Goal: Information Seeking & Learning: Learn about a topic

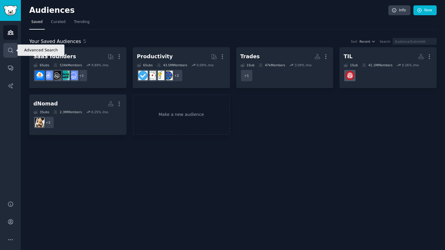
click at [14, 48] on link "Search" at bounding box center [10, 50] width 15 height 15
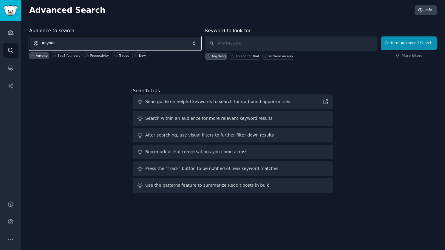
click at [71, 43] on span "Anyone" at bounding box center [115, 43] width 172 height 14
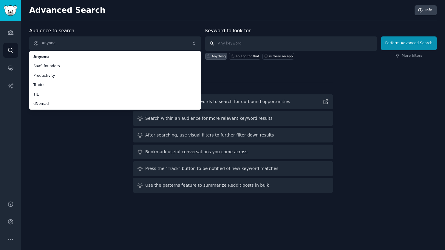
click at [229, 36] on input "text" at bounding box center [291, 43] width 172 height 14
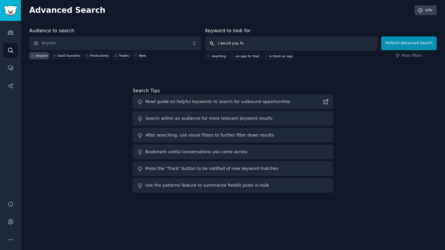
type input "I would pay for"
click button "Perform Advanced Search" at bounding box center [410, 43] width 56 height 14
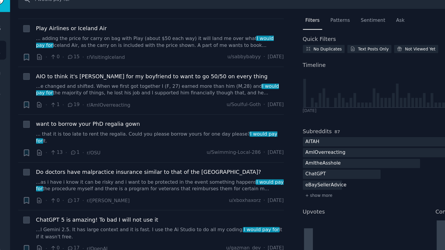
scroll to position [1552, 0]
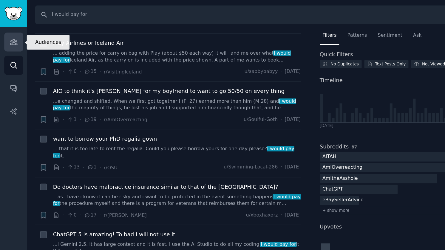
click at [9, 33] on icon "Sidebar" at bounding box center [10, 32] width 5 height 4
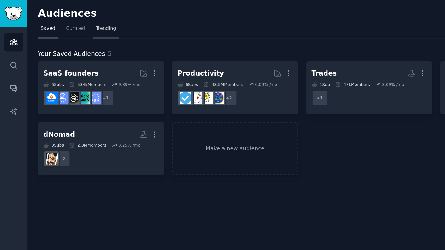
click at [74, 22] on span "Trending" at bounding box center [82, 21] width 16 height 5
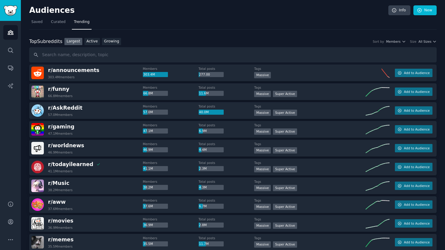
click at [415, 40] on div "Size" at bounding box center [414, 41] width 7 height 4
click at [417, 40] on div "Size All Sizes" at bounding box center [424, 41] width 27 height 4
click at [423, 40] on span "All Sizes" at bounding box center [425, 41] width 13 height 4
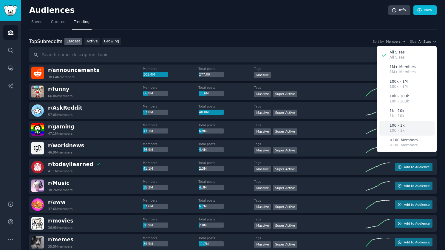
click at [386, 127] on icon at bounding box center [385, 128] width 6 height 6
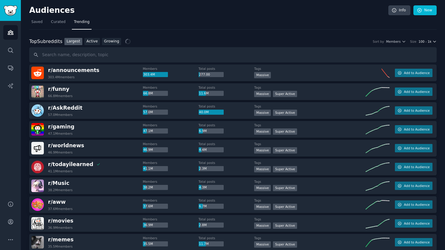
click at [428, 43] on span "100 - 1k" at bounding box center [425, 41] width 13 height 4
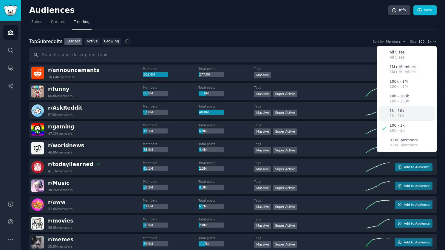
click at [406, 114] on div "1k - 10k 1k - 10k" at bounding box center [407, 113] width 56 height 15
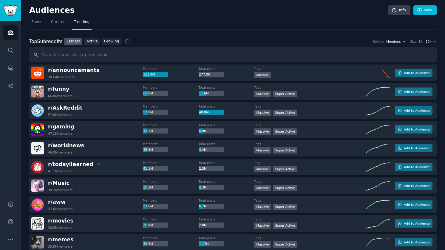
click at [398, 42] on span "Members" at bounding box center [394, 41] width 15 height 4
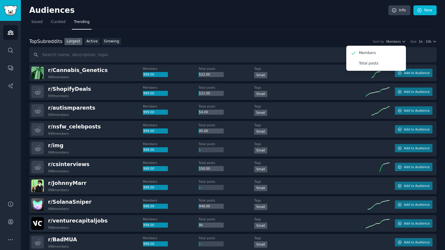
click at [330, 28] on nav "Saved Curated Trending" at bounding box center [233, 23] width 408 height 12
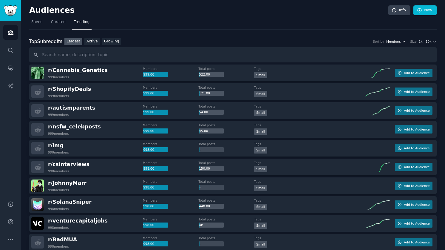
click at [391, 42] on span "Members" at bounding box center [394, 41] width 15 height 4
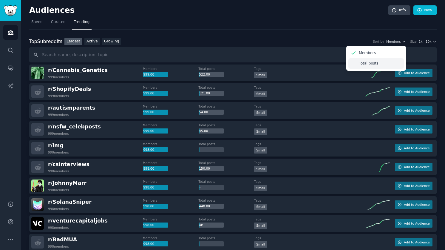
click at [391, 61] on div "Total posts" at bounding box center [377, 63] width 56 height 10
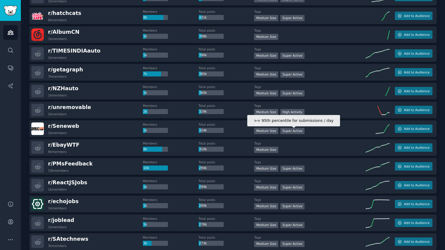
scroll to position [174, 0]
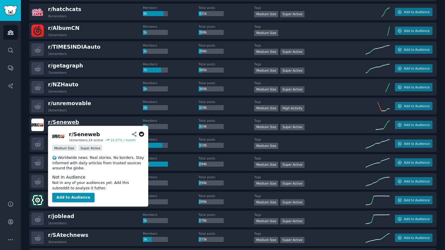
click at [67, 121] on span "r/ Seneweb" at bounding box center [63, 122] width 31 height 6
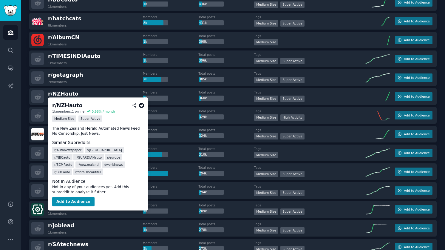
scroll to position [0, 0]
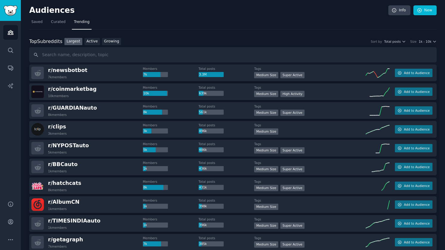
click at [396, 44] on div "Top Subreddits Top Subreddits Largest Active Growing Sort by Total posts Size 1…" at bounding box center [233, 41] width 408 height 7
click at [396, 42] on span "Total posts" at bounding box center [393, 41] width 17 height 4
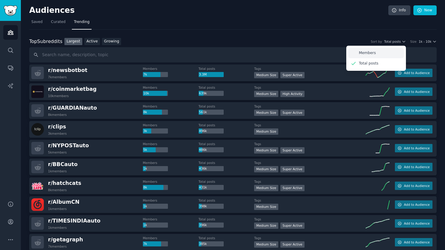
click at [387, 54] on div "Members" at bounding box center [377, 53] width 56 height 10
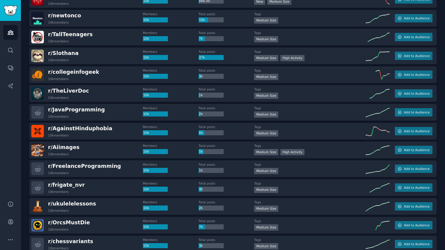
scroll to position [93, 0]
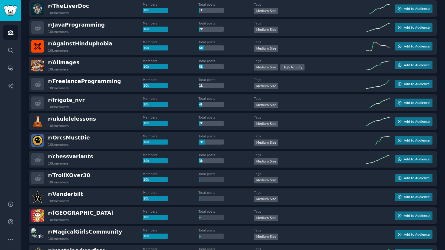
scroll to position [181, 0]
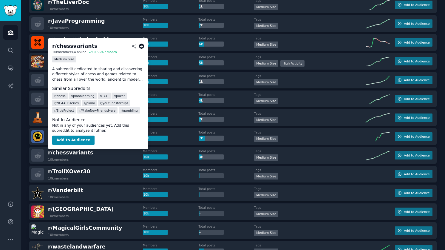
click at [76, 151] on span "r/ chessvariants" at bounding box center [70, 153] width 45 height 6
